Goal: Book appointment/travel/reservation

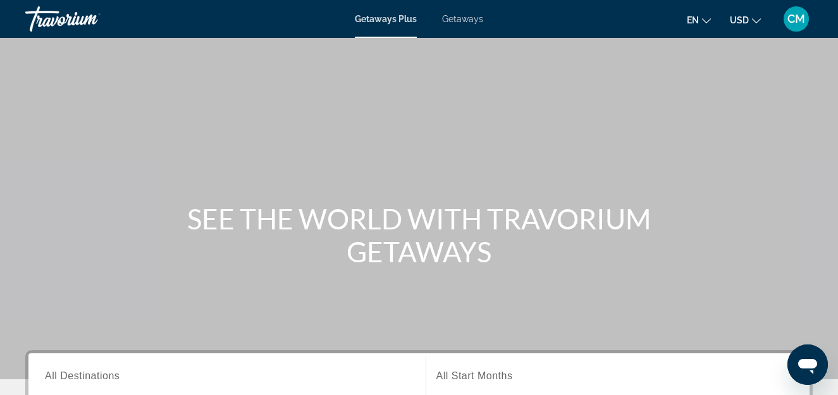
click at [470, 20] on span "Getaways" at bounding box center [462, 19] width 41 height 10
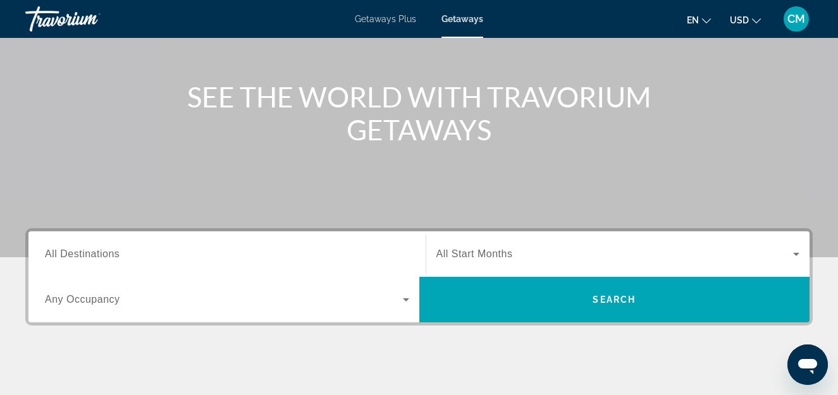
scroll to position [145, 0]
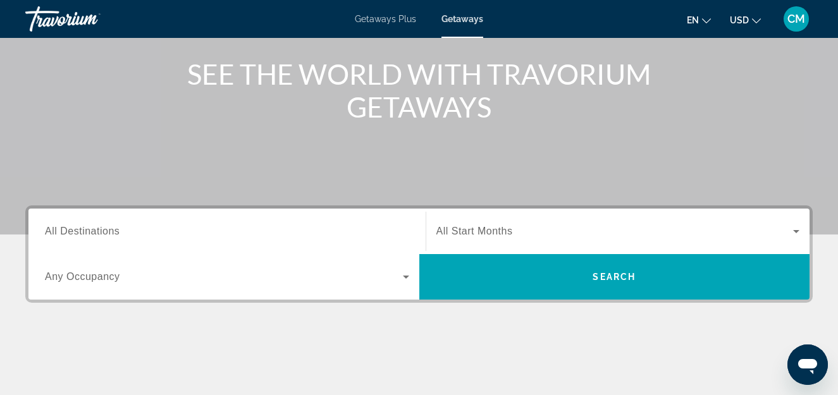
click at [253, 281] on span "Search widget" at bounding box center [224, 276] width 358 height 15
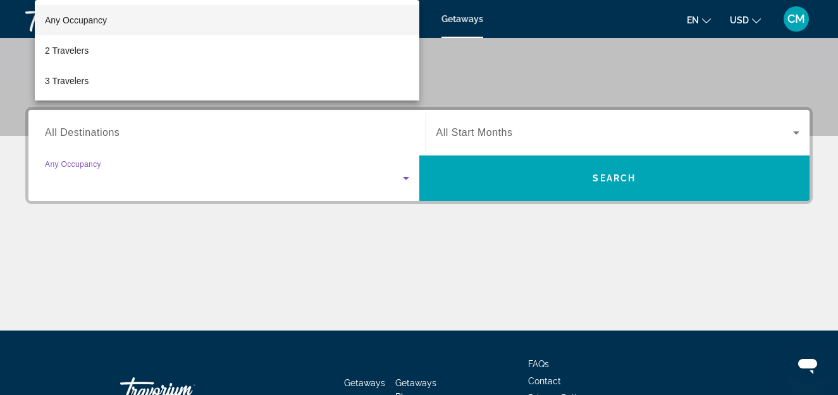
scroll to position [309, 0]
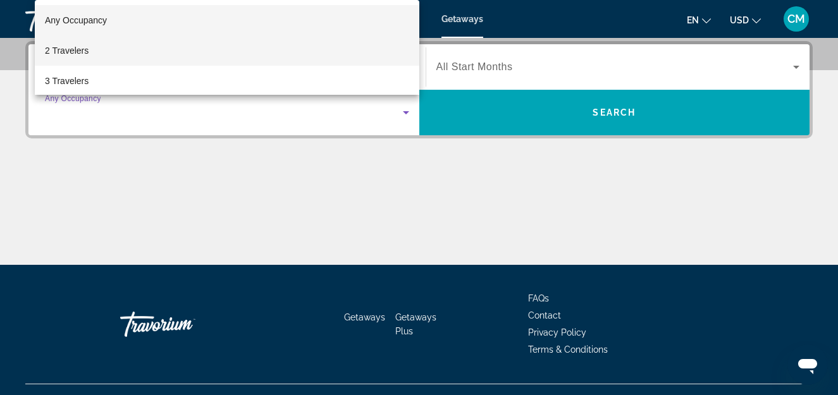
click at [114, 49] on mat-option "2 Travelers" at bounding box center [227, 50] width 385 height 30
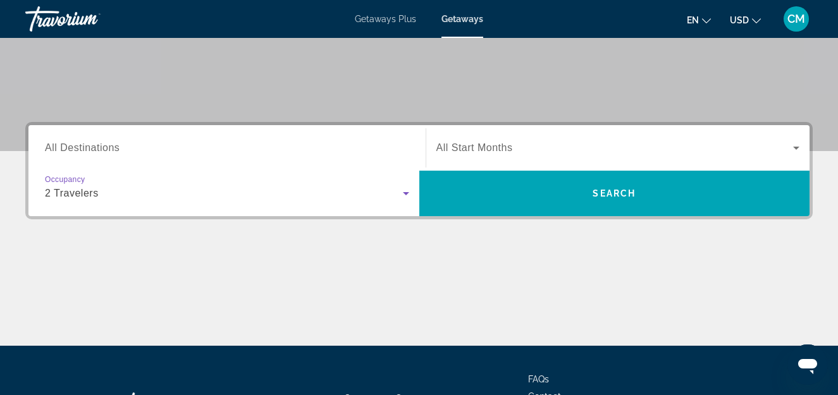
scroll to position [227, 0]
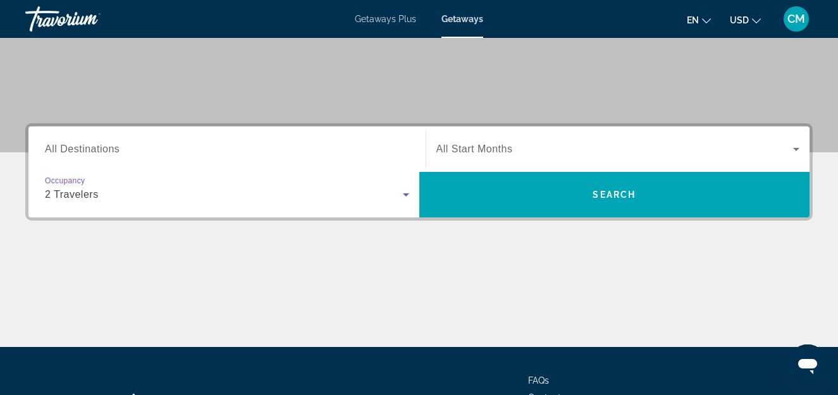
click at [517, 150] on span "Search widget" at bounding box center [614, 149] width 357 height 15
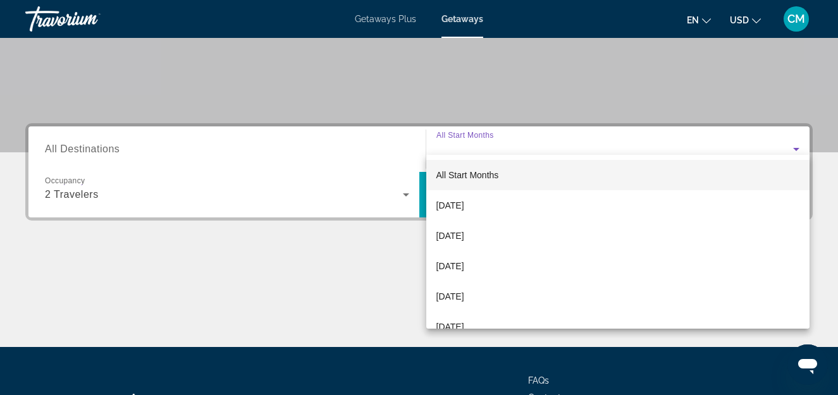
scroll to position [309, 0]
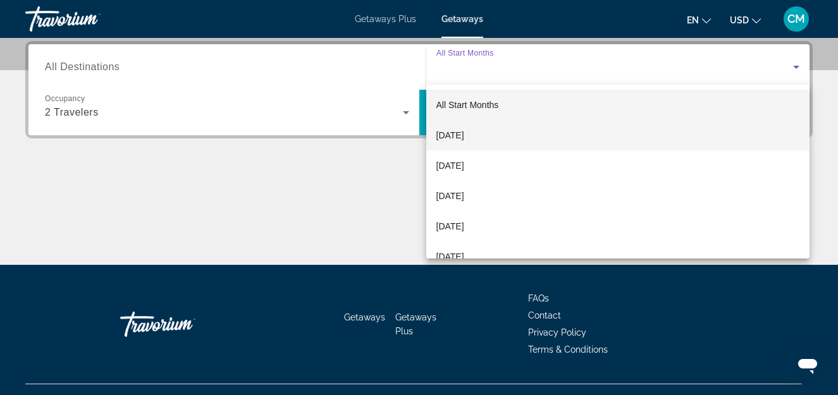
click at [509, 136] on mat-option "[DATE]" at bounding box center [618, 135] width 384 height 30
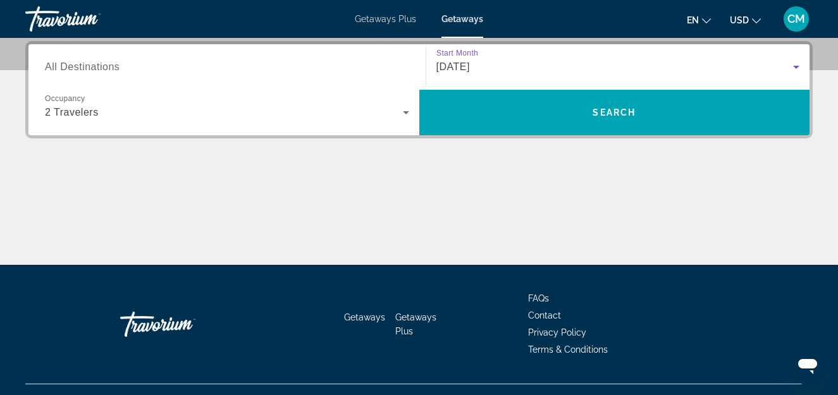
click at [266, 63] on input "Destination All Destinations" at bounding box center [227, 67] width 364 height 15
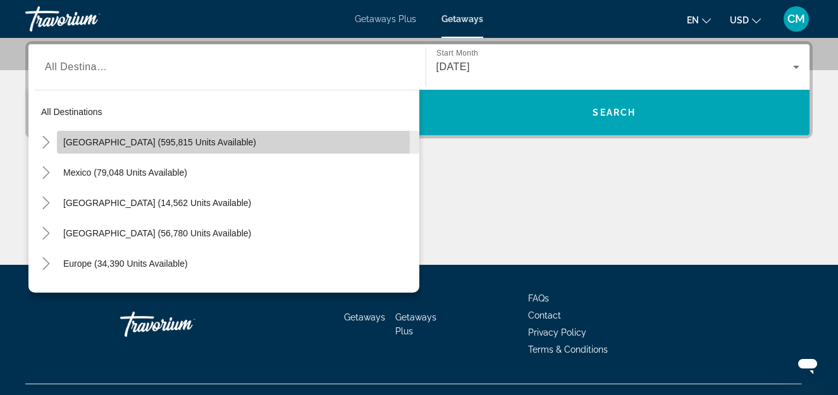
click at [183, 143] on span "[GEOGRAPHIC_DATA] (595,815 units available)" at bounding box center [159, 142] width 193 height 10
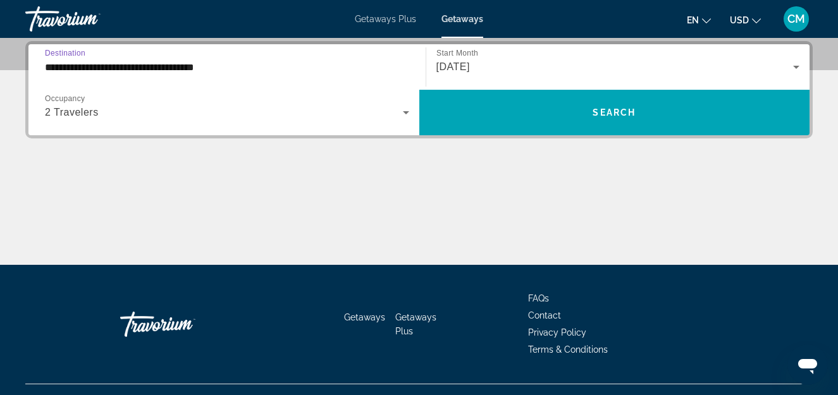
click at [309, 63] on input "**********" at bounding box center [227, 67] width 364 height 15
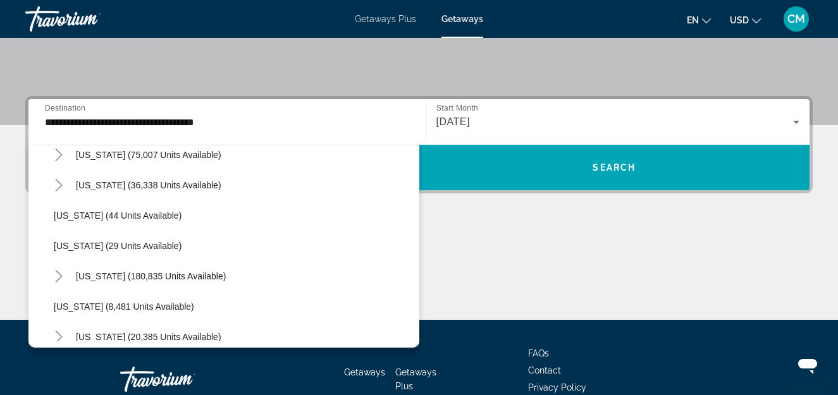
scroll to position [161, 0]
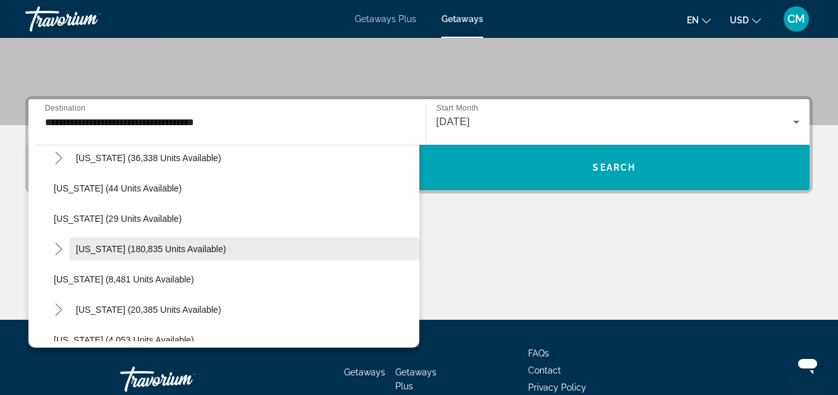
click at [204, 245] on span "Search widget" at bounding box center [245, 249] width 350 height 30
type input "**********"
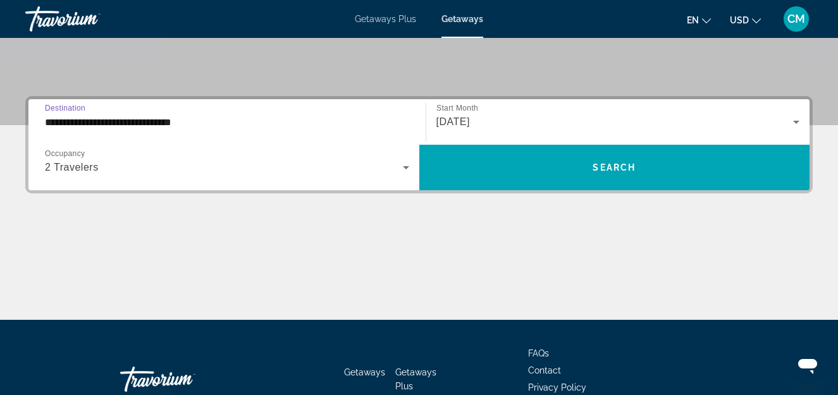
scroll to position [309, 0]
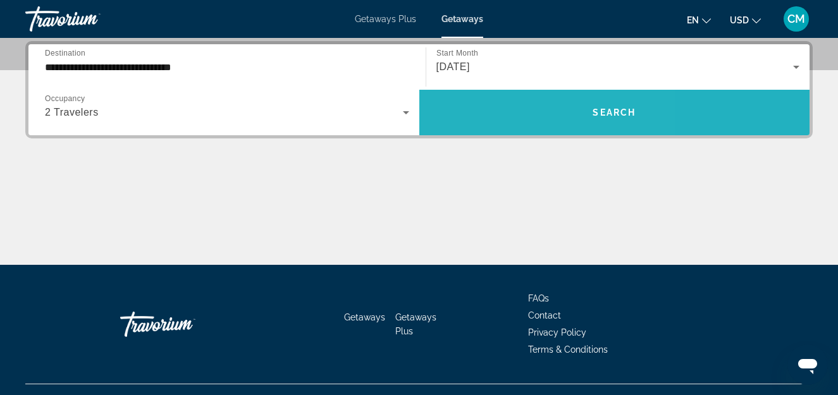
click at [502, 117] on span "Search widget" at bounding box center [614, 112] width 391 height 30
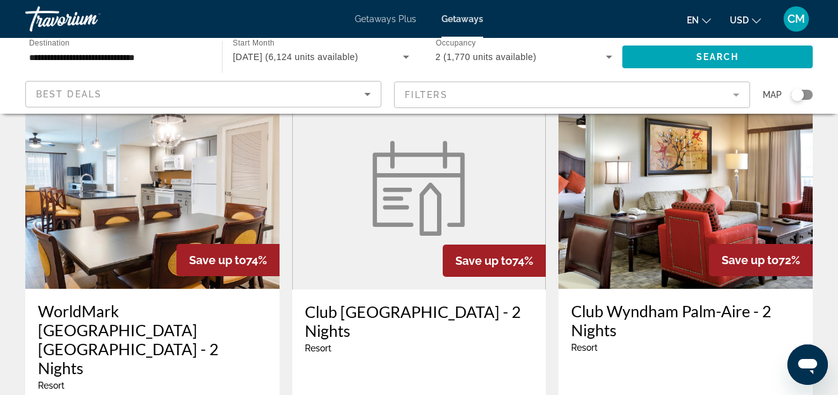
scroll to position [181, 0]
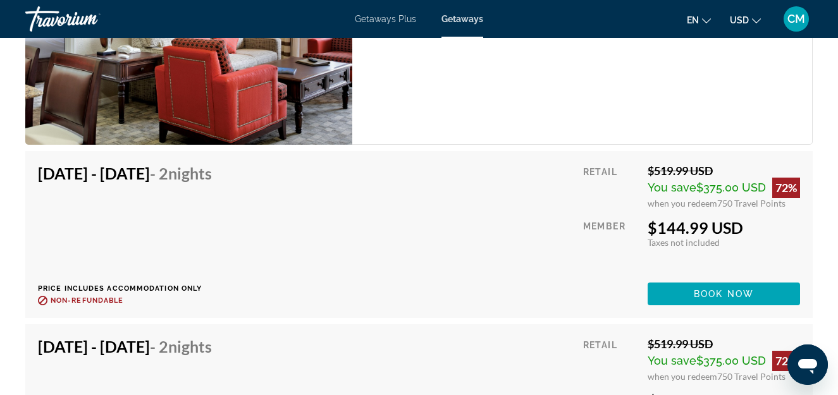
scroll to position [2701, 0]
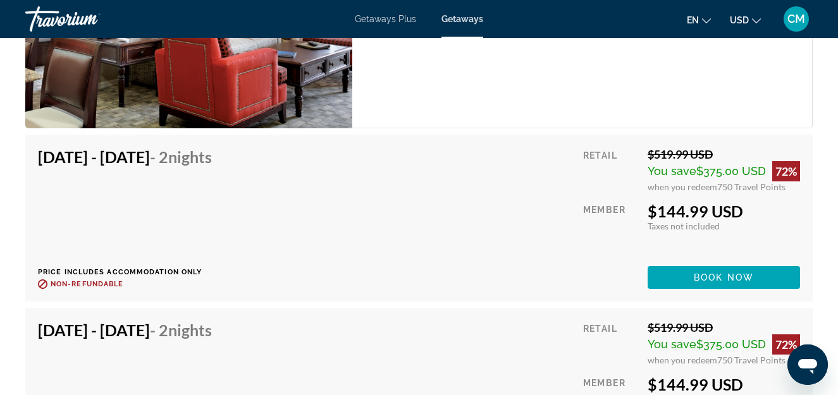
drag, startPoint x: 840, startPoint y: 137, endPoint x: 835, endPoint y: 91, distance: 46.5
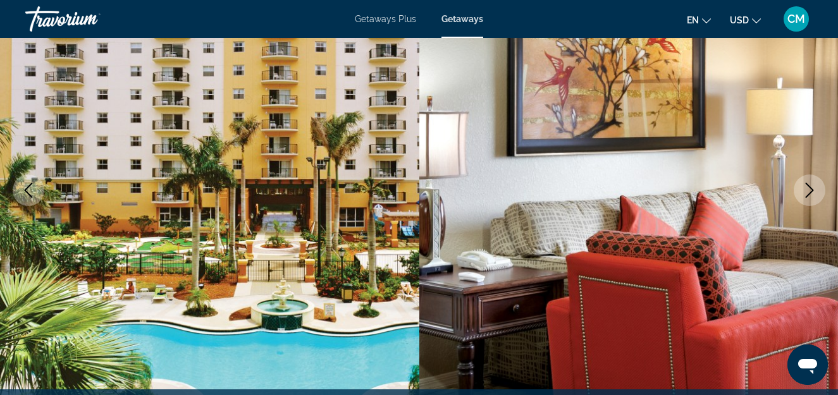
scroll to position [0, 0]
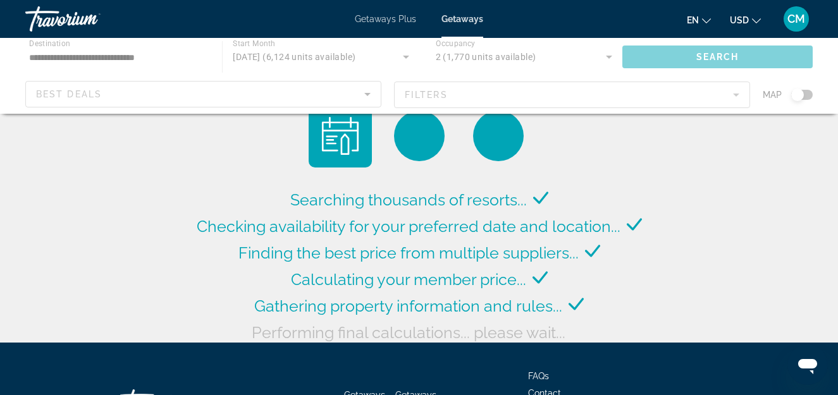
click at [125, 56] on div "Main content" at bounding box center [419, 76] width 838 height 76
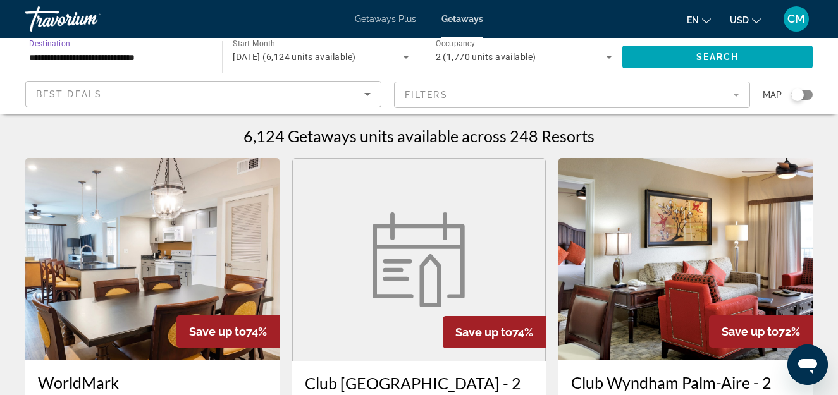
click at [141, 59] on input "**********" at bounding box center [117, 57] width 176 height 15
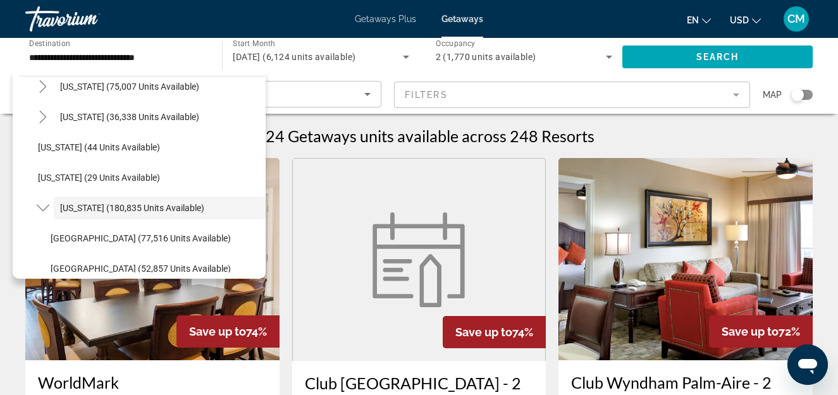
scroll to position [53, 0]
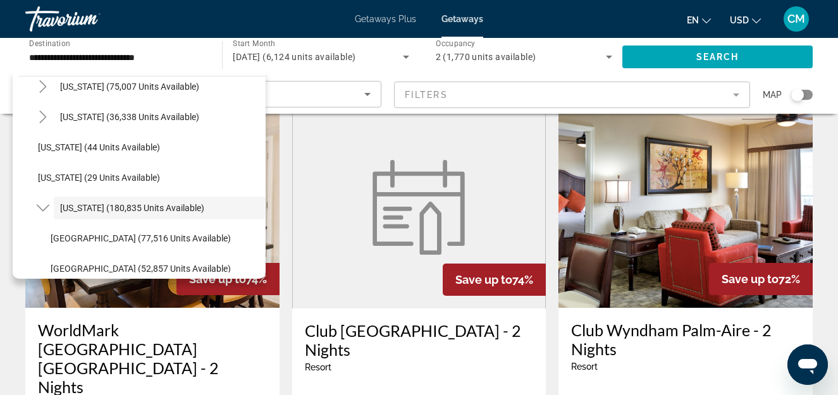
drag, startPoint x: 843, startPoint y: 172, endPoint x: 834, endPoint y: 88, distance: 84.5
click at [834, 88] on div "**********" at bounding box center [419, 76] width 838 height 76
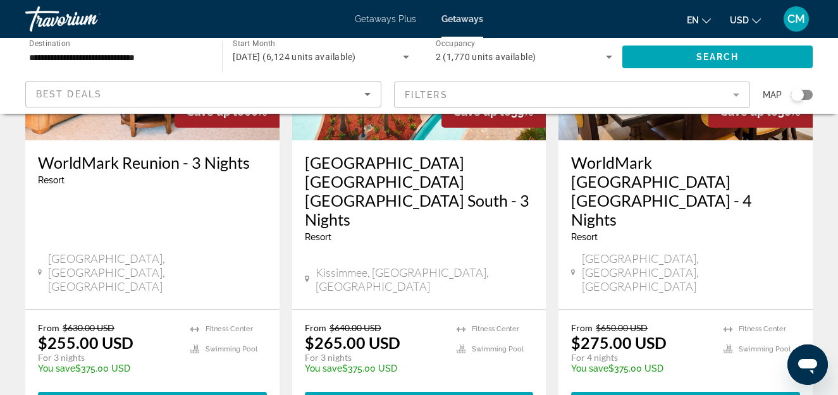
scroll to position [1622, 0]
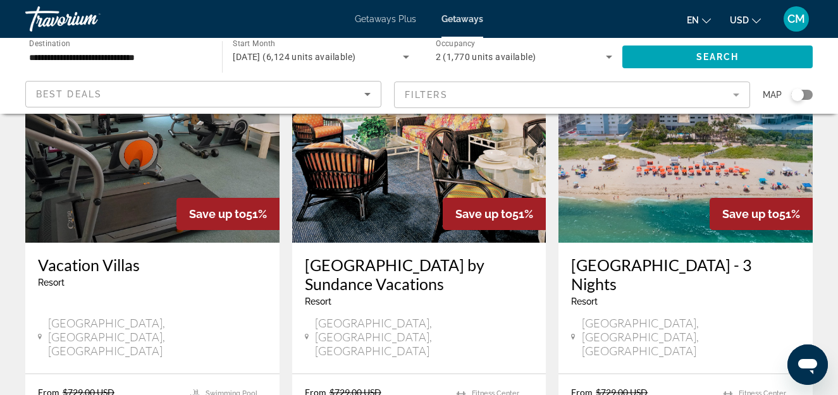
scroll to position [1622, 0]
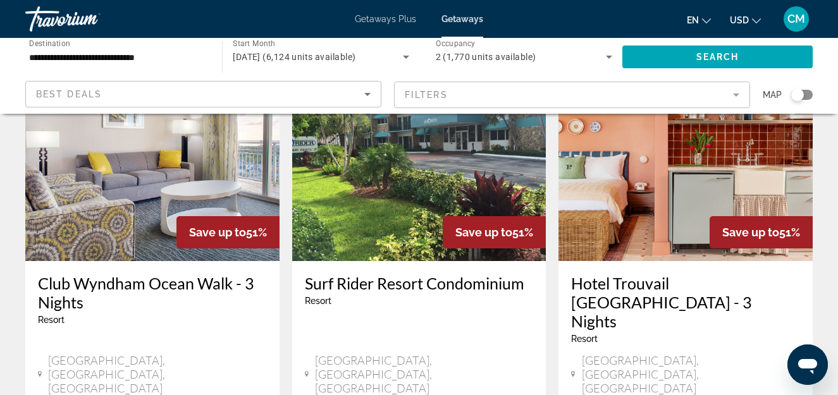
scroll to position [1643, 0]
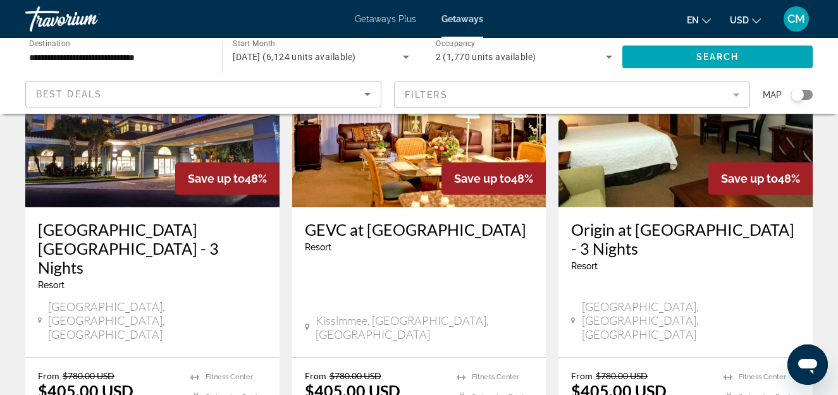
scroll to position [1623, 0]
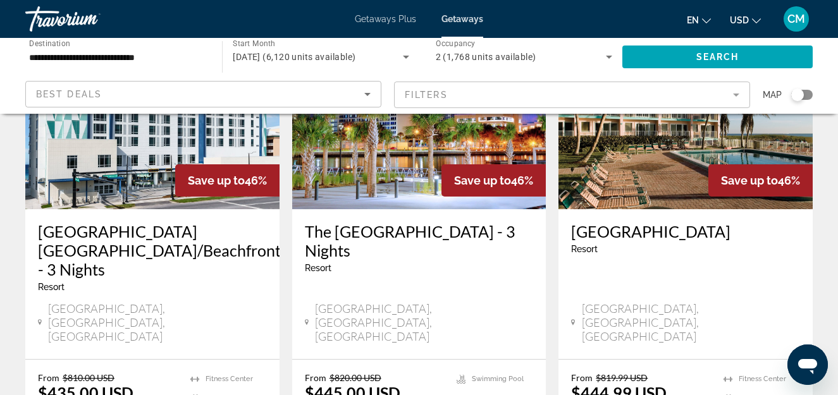
scroll to position [1653, 0]
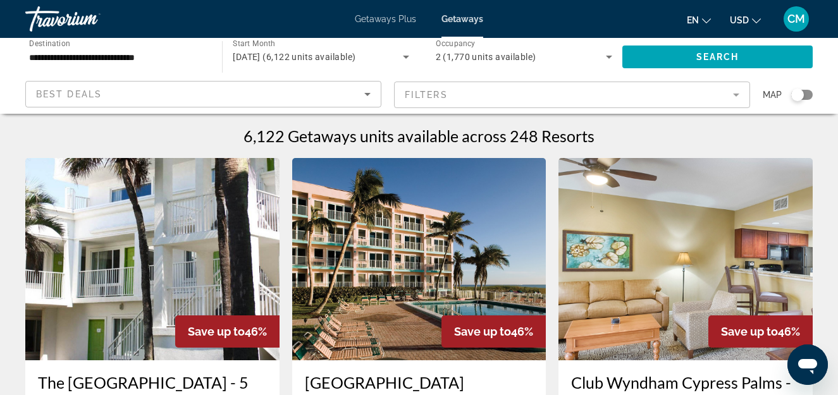
click at [794, 24] on span "CM" at bounding box center [797, 19] width 18 height 13
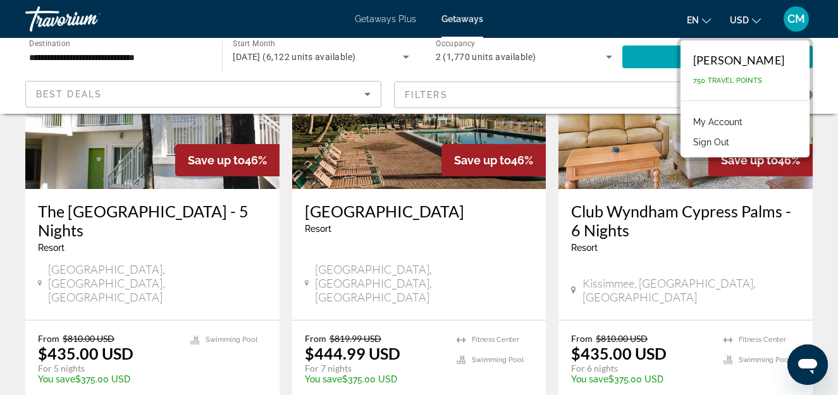
scroll to position [235, 0]
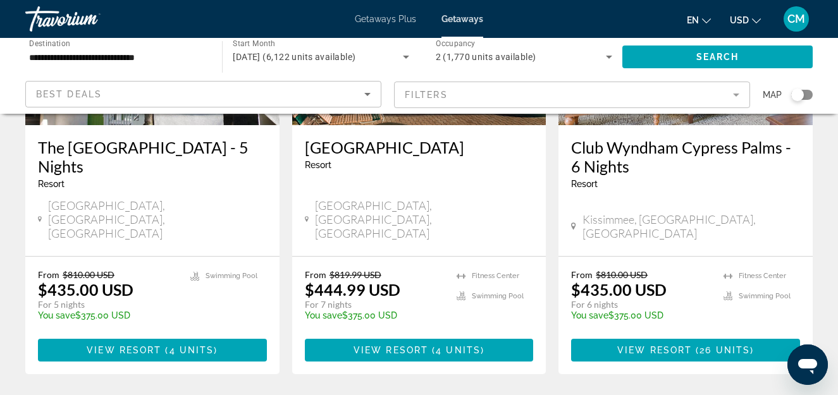
drag, startPoint x: 798, startPoint y: 22, endPoint x: 574, endPoint y: 71, distance: 229.3
click at [574, 71] on div "2 (1,770 units available)" at bounding box center [524, 56] width 176 height 35
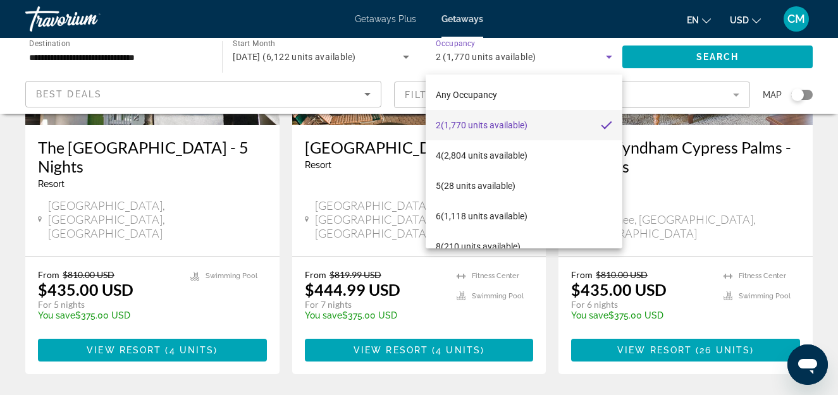
click at [794, 18] on div at bounding box center [419, 197] width 838 height 395
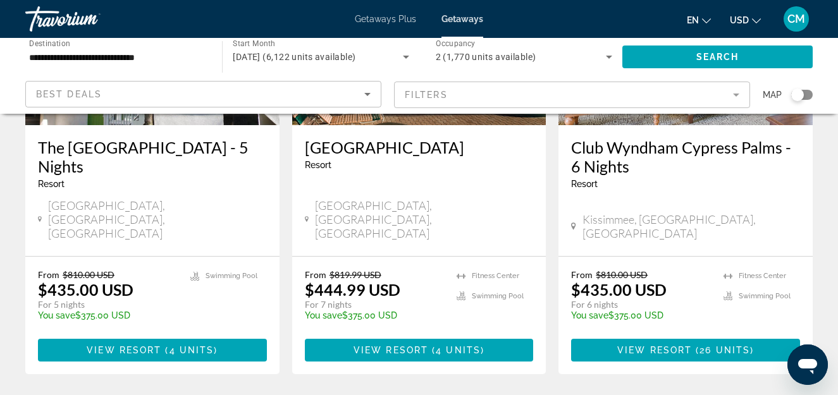
click at [794, 18] on span "CM" at bounding box center [797, 19] width 18 height 13
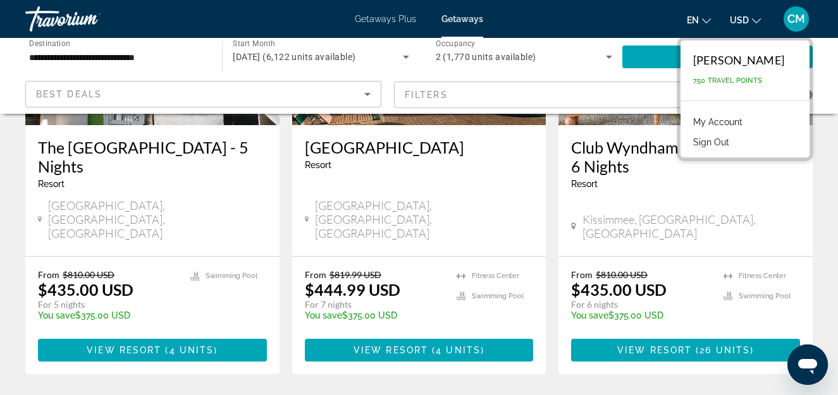
click at [687, 140] on button "Sign Out" at bounding box center [711, 142] width 49 height 16
